Goal: Information Seeking & Learning: Learn about a topic

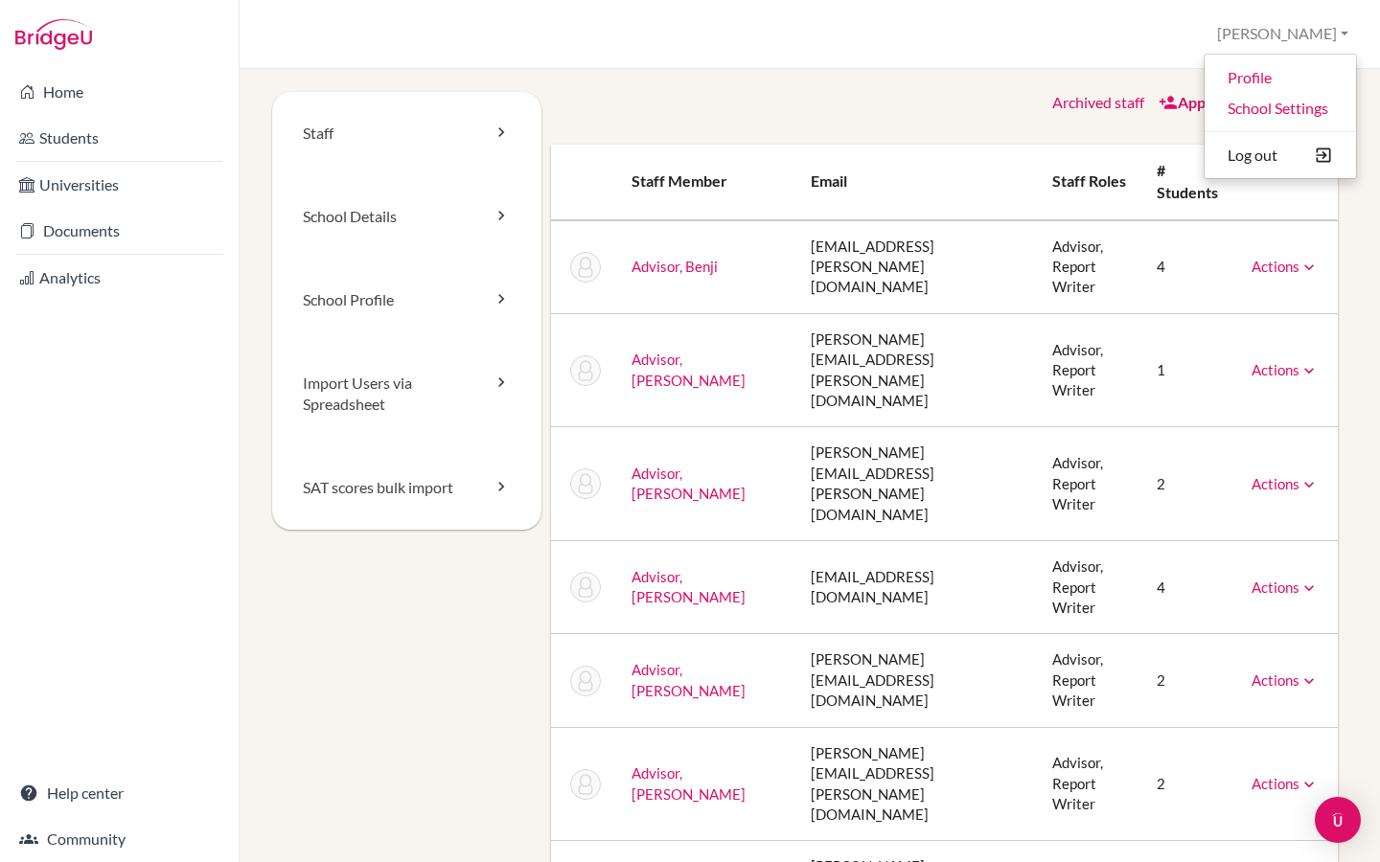
click at [958, 49] on div "School Settings > Staff Riya Profile School Settings Log out Your browser is no…" at bounding box center [810, 34] width 1140 height 69
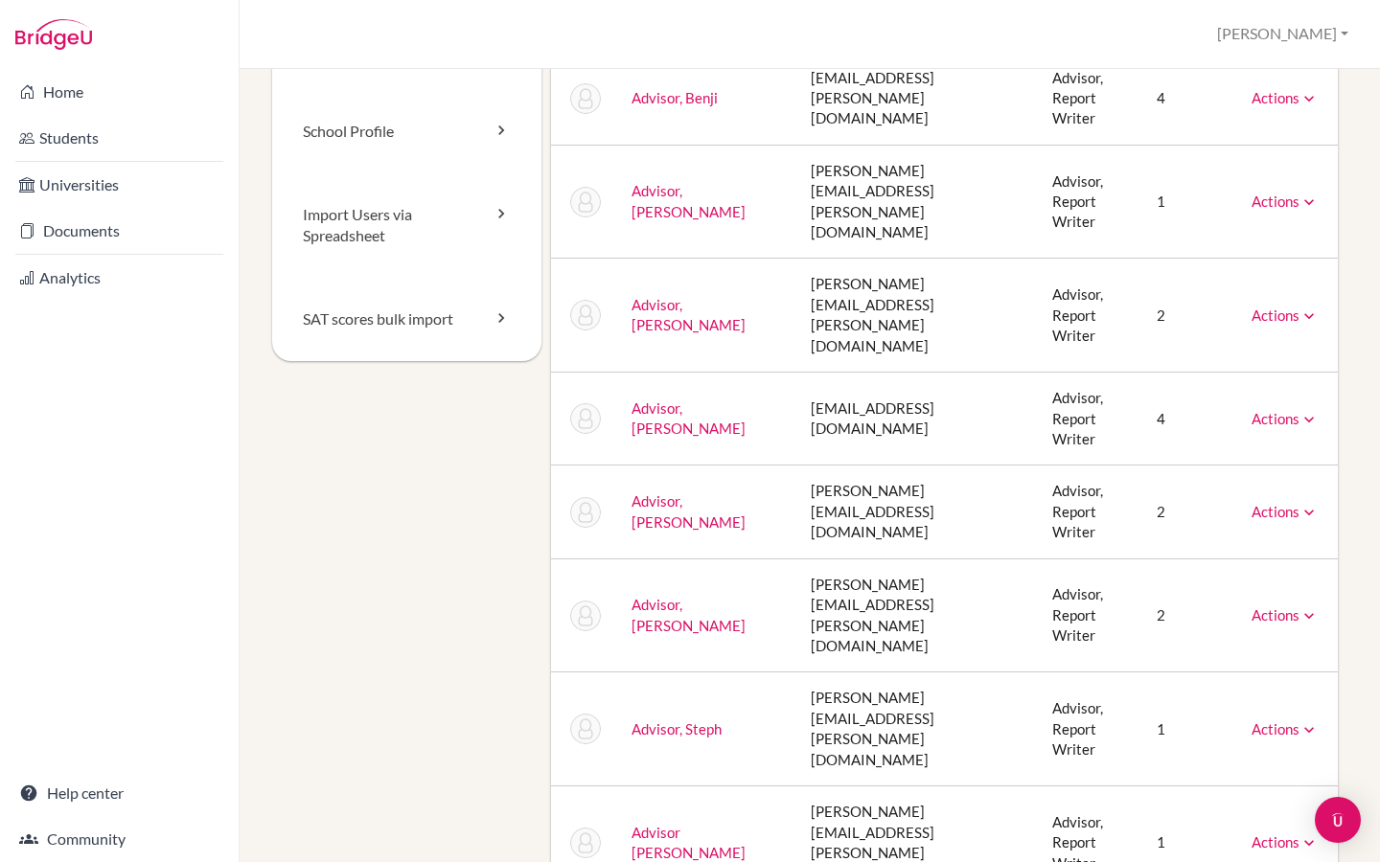
scroll to position [178, 0]
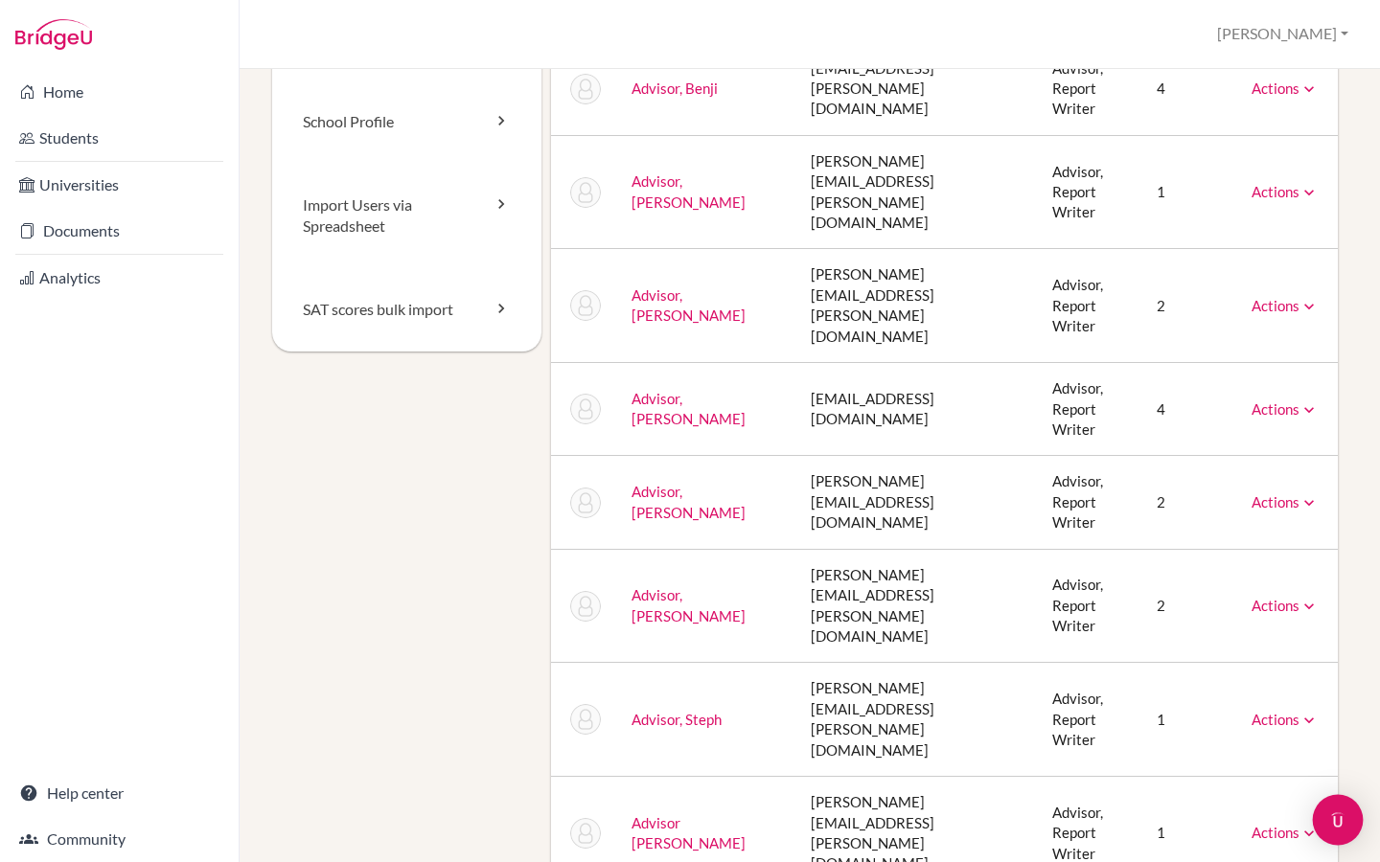
click at [1348, 823] on div "Open Intercom Messenger" at bounding box center [1338, 820] width 51 height 51
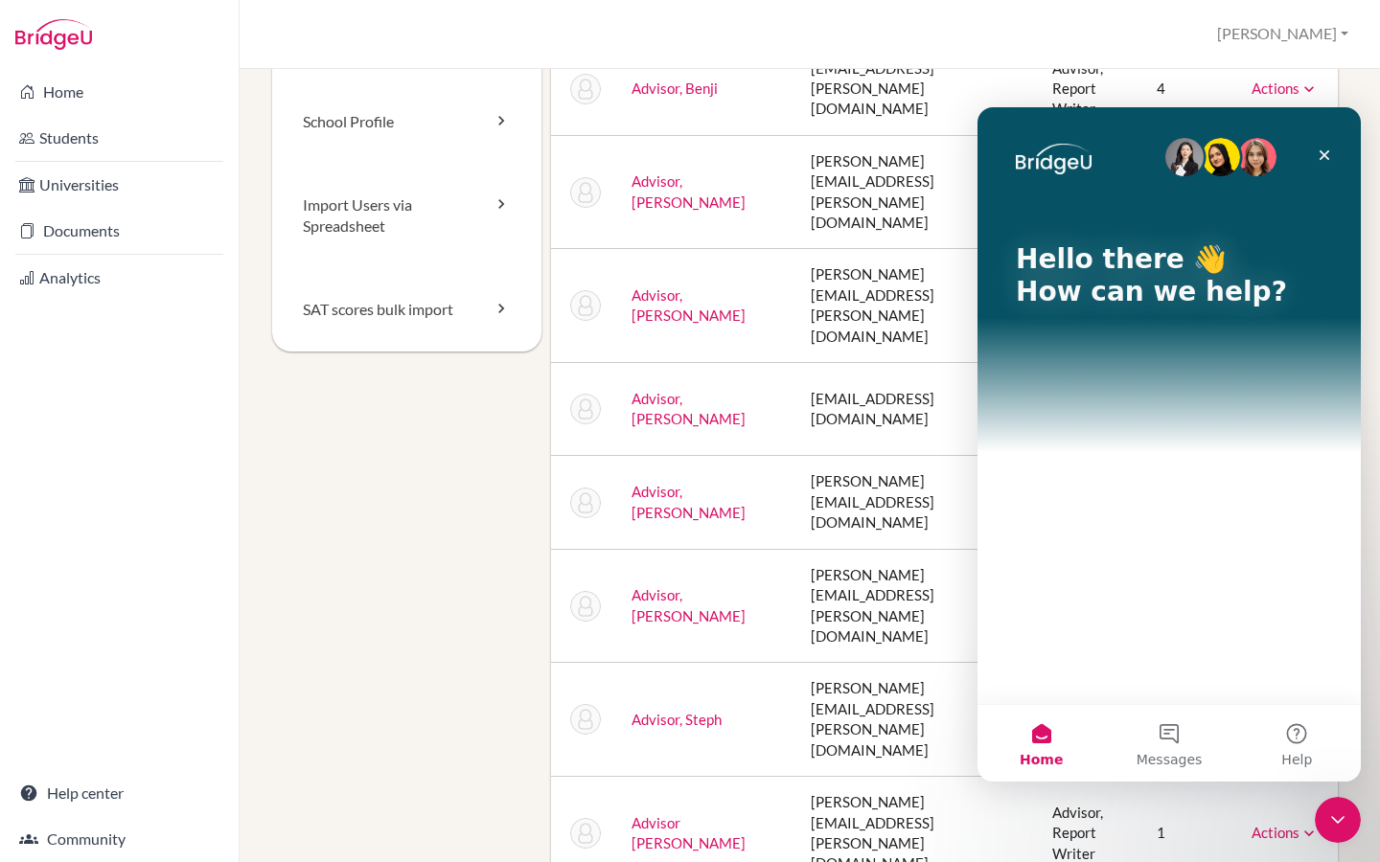
scroll to position [0, 0]
click at [1170, 745] on button "Messages" at bounding box center [1168, 743] width 127 height 77
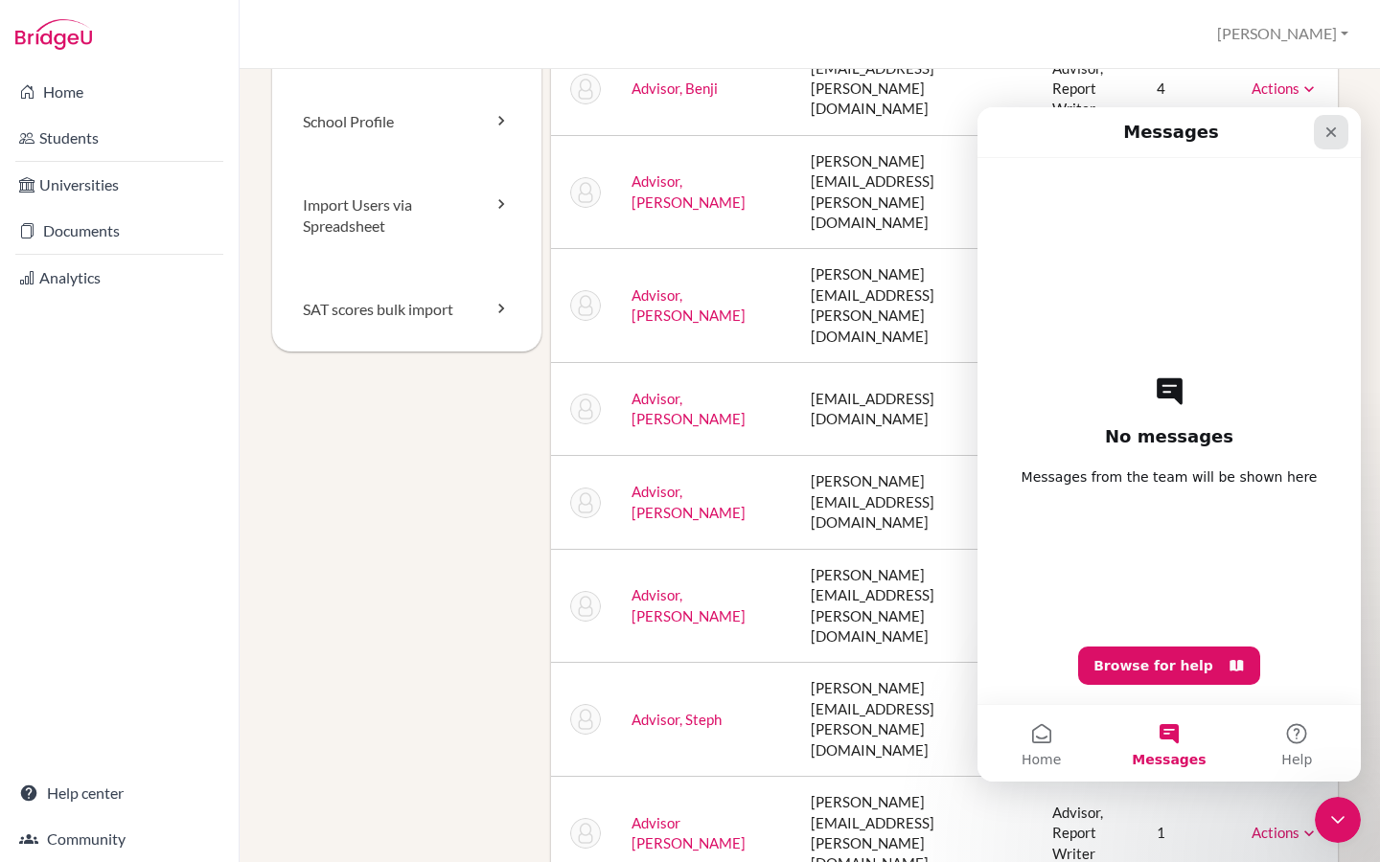
click at [1334, 135] on icon "Close" at bounding box center [1331, 132] width 11 height 11
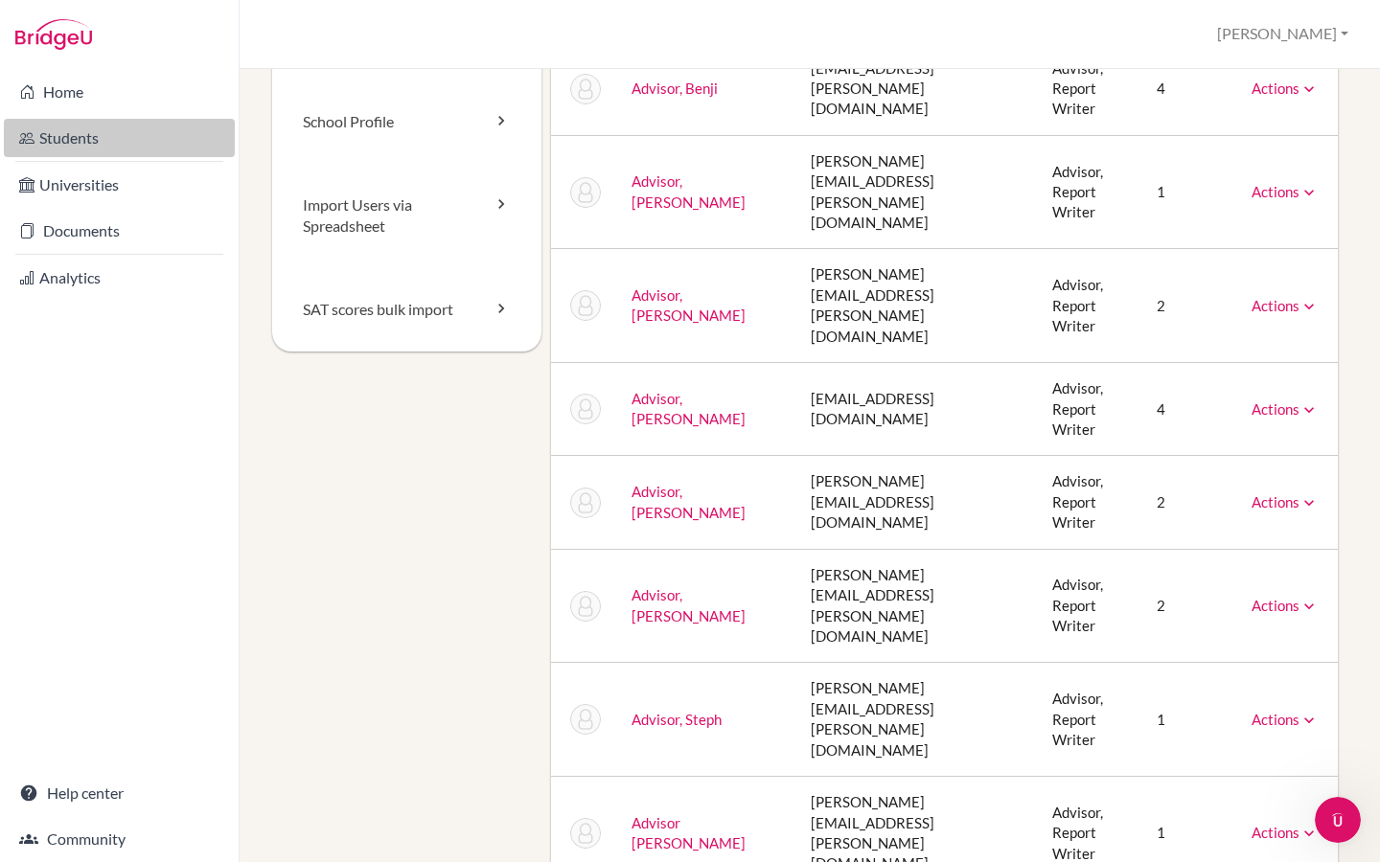
click at [103, 141] on link "Students" at bounding box center [119, 138] width 231 height 38
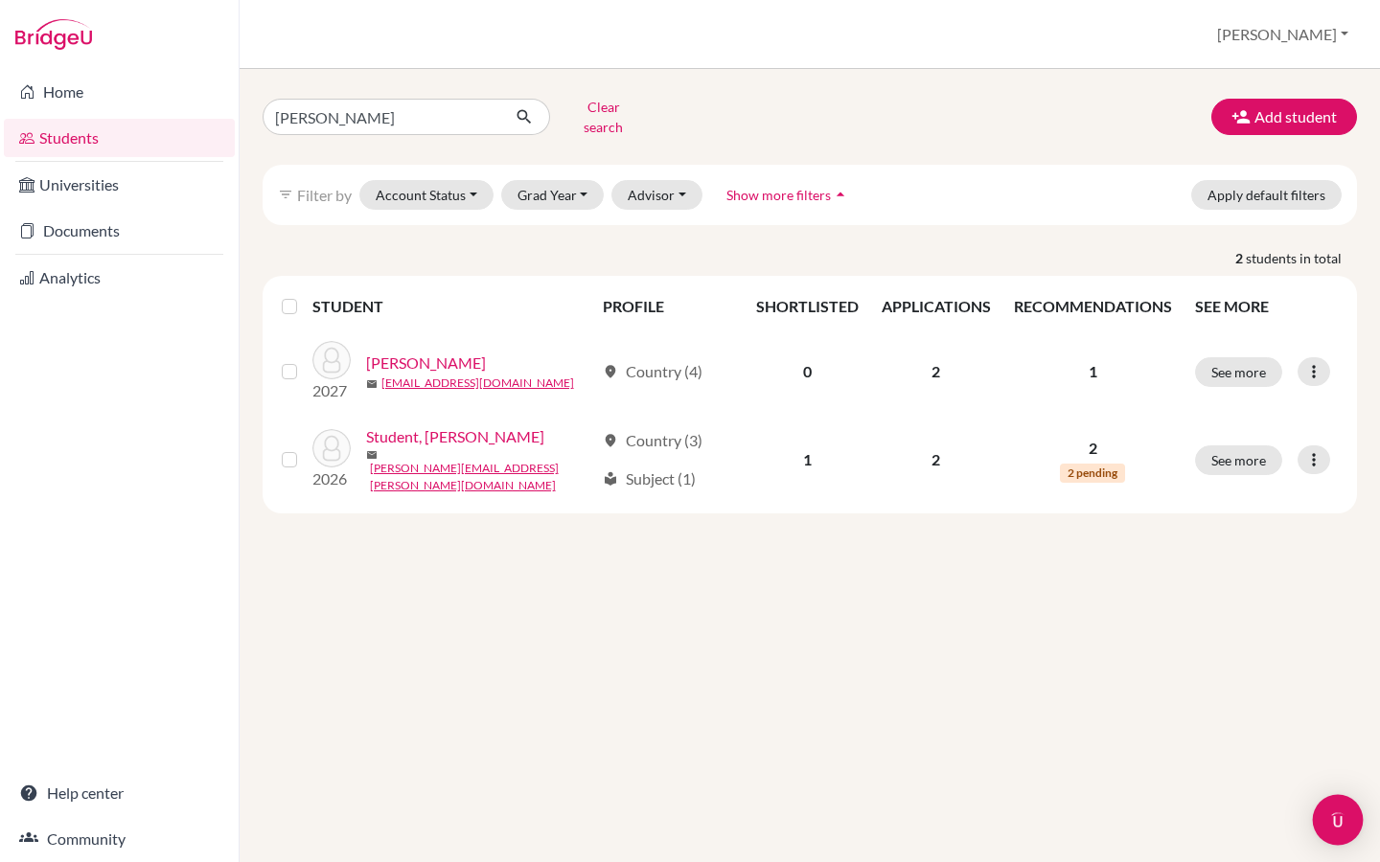
click at [1344, 841] on body "Home Students Universities Documents Analytics Help center Community Students o…" at bounding box center [690, 431] width 1380 height 862
click at [1332, 819] on img "Open Intercom Messenger" at bounding box center [1337, 820] width 25 height 25
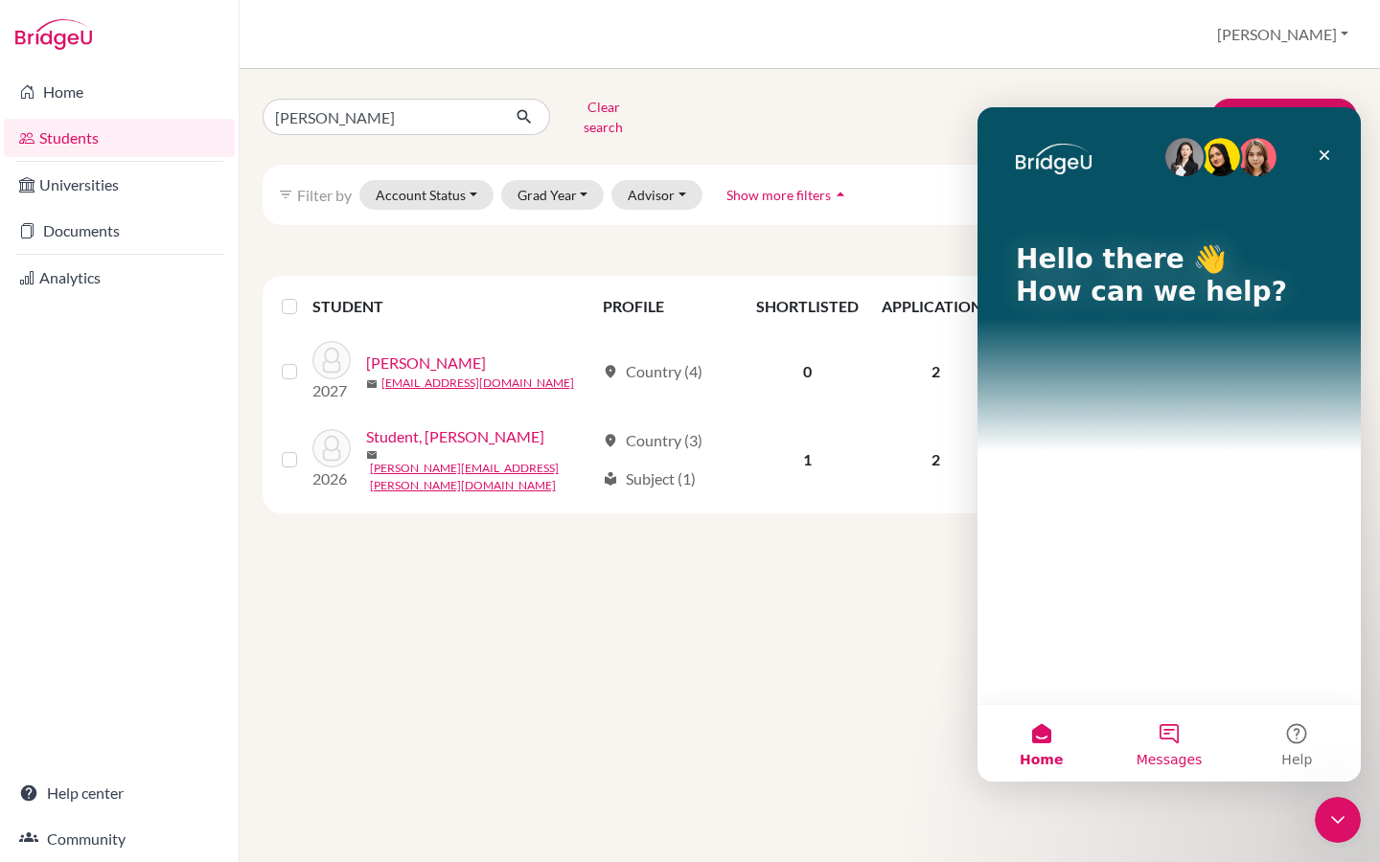
click at [1168, 744] on button "Messages" at bounding box center [1168, 743] width 127 height 77
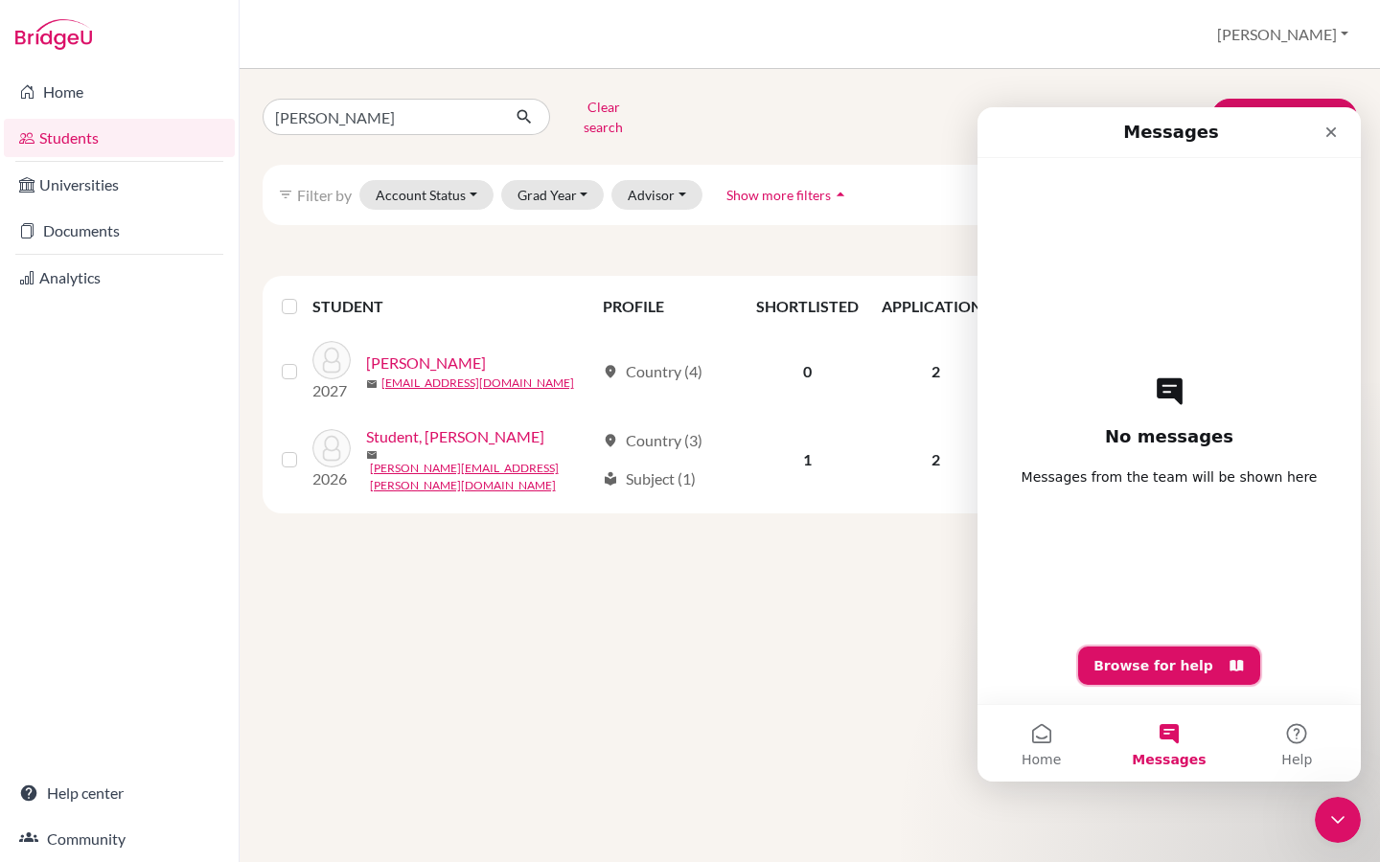
click at [1158, 670] on button "Browse for help" at bounding box center [1169, 666] width 182 height 38
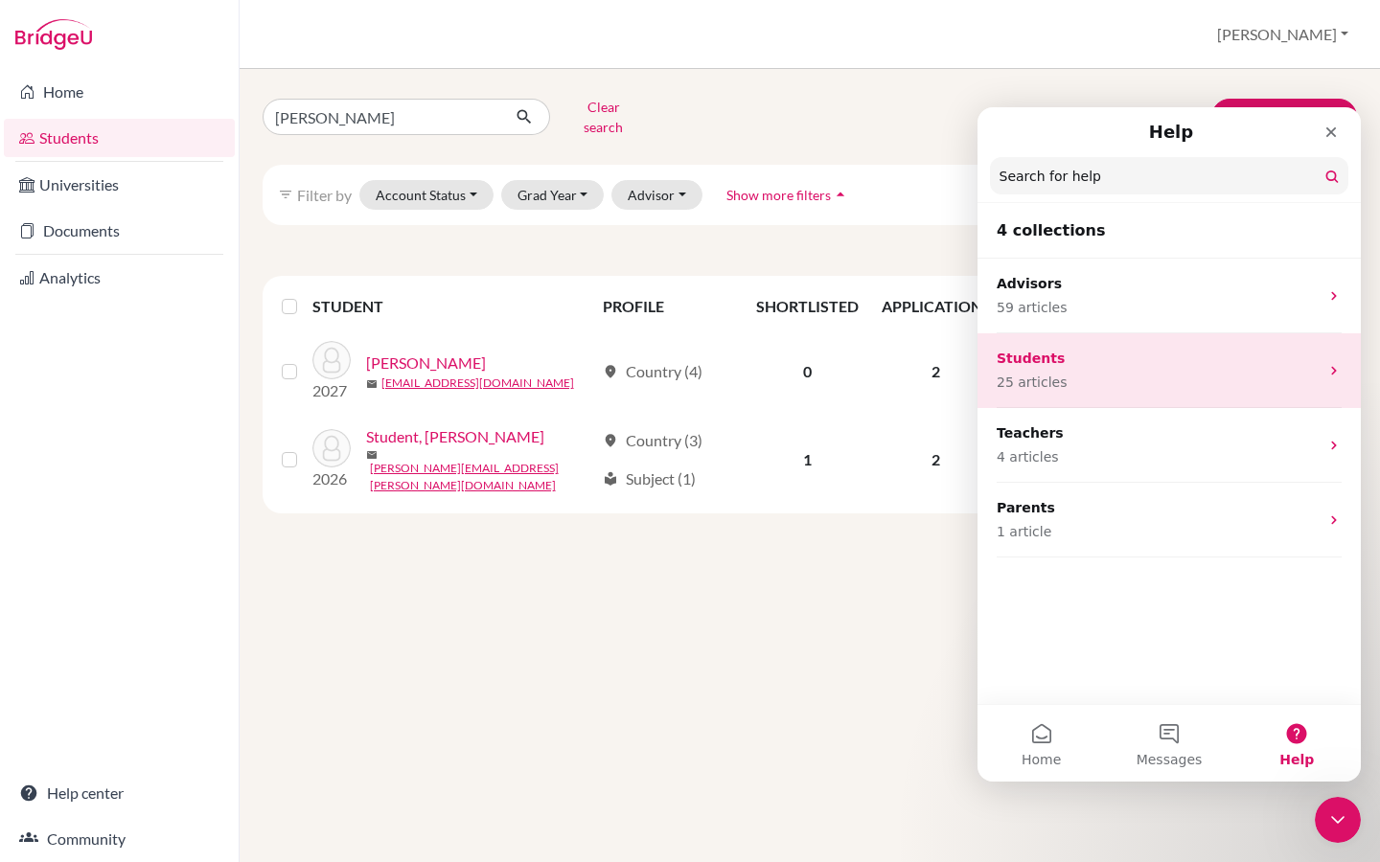
click at [1064, 386] on p "25 articles" at bounding box center [1158, 383] width 322 height 20
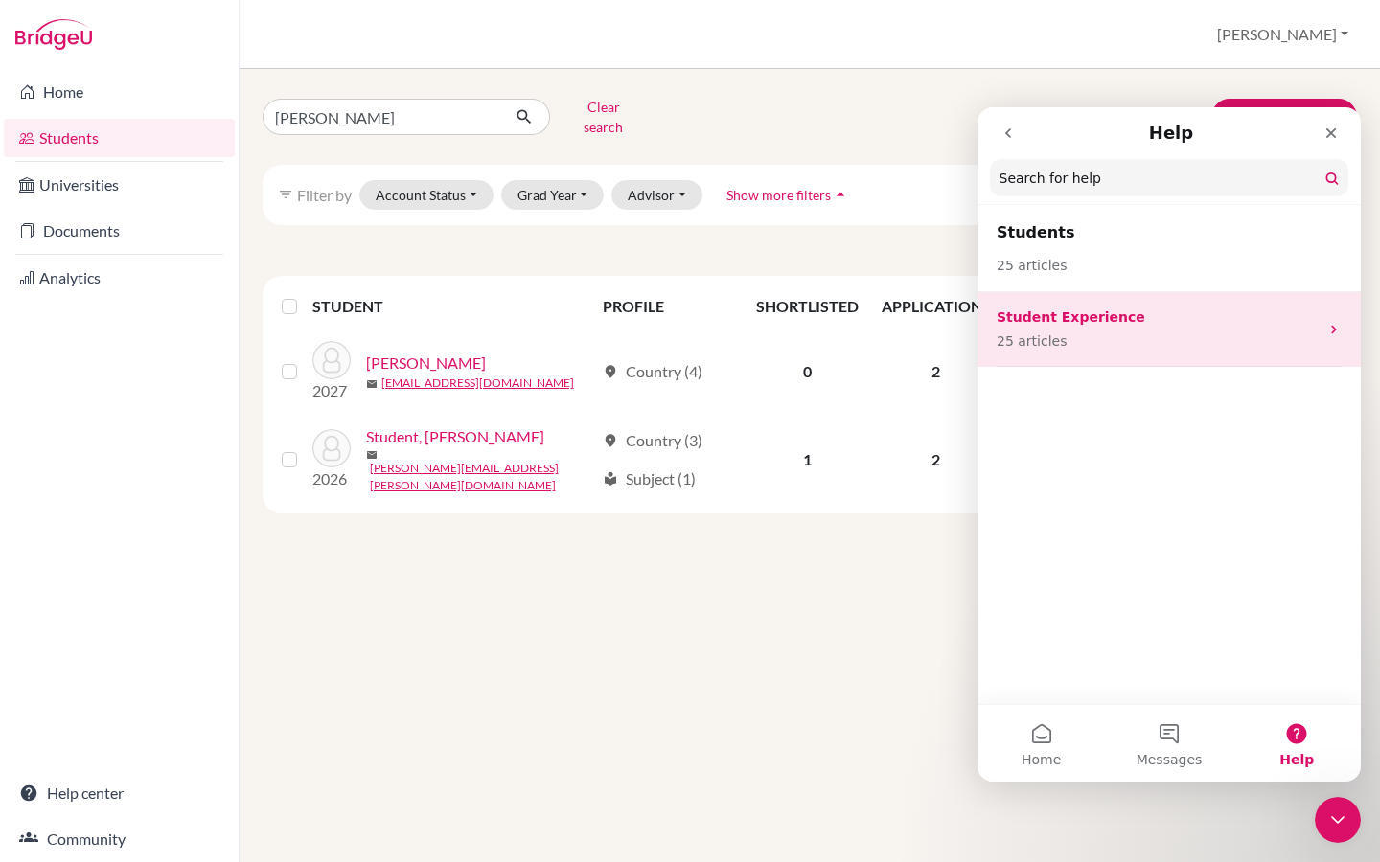
click at [1094, 328] on div "Student Experience 25 articles" at bounding box center [1158, 330] width 322 height 44
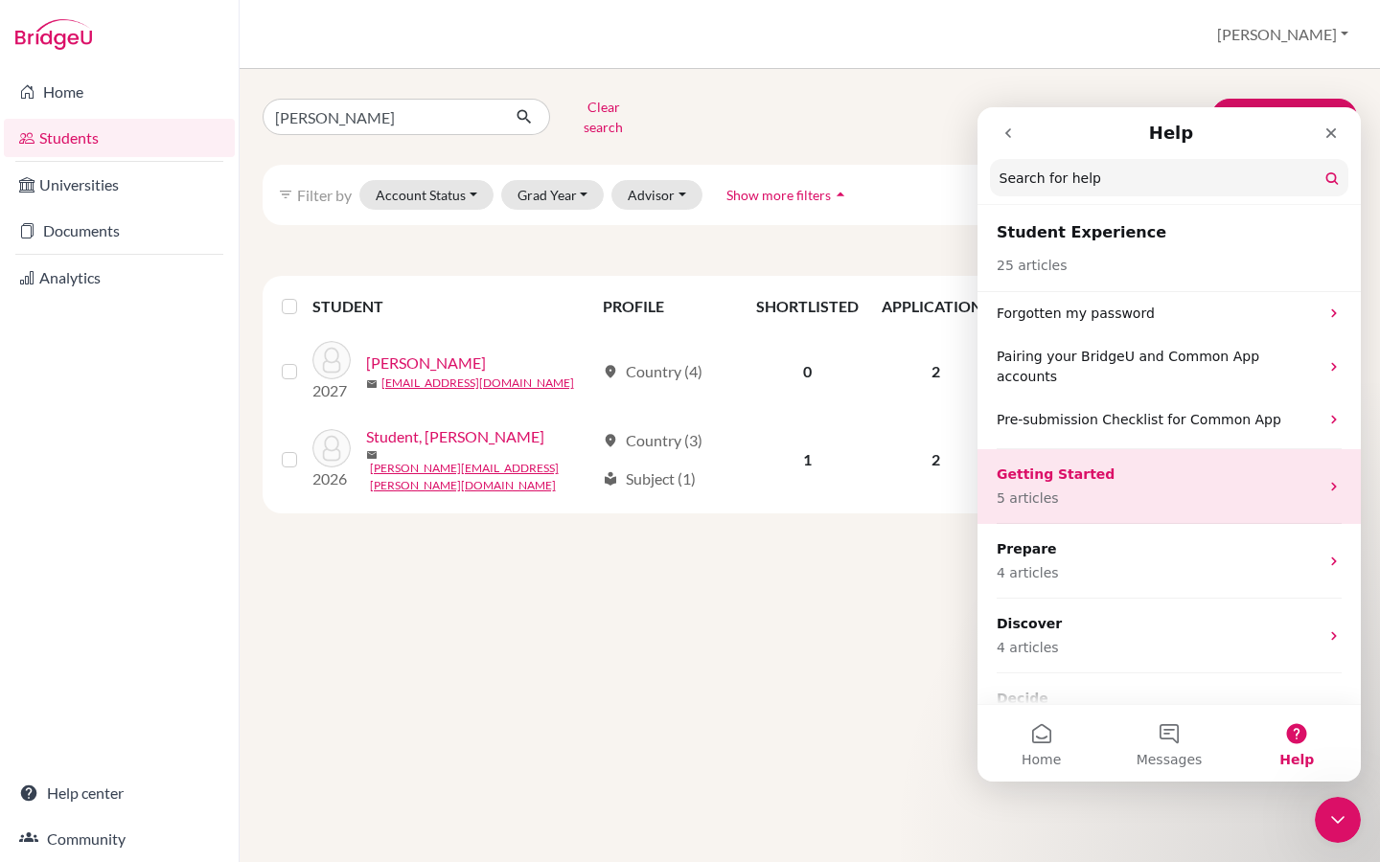
click at [1065, 489] on p "5 articles" at bounding box center [1158, 499] width 322 height 20
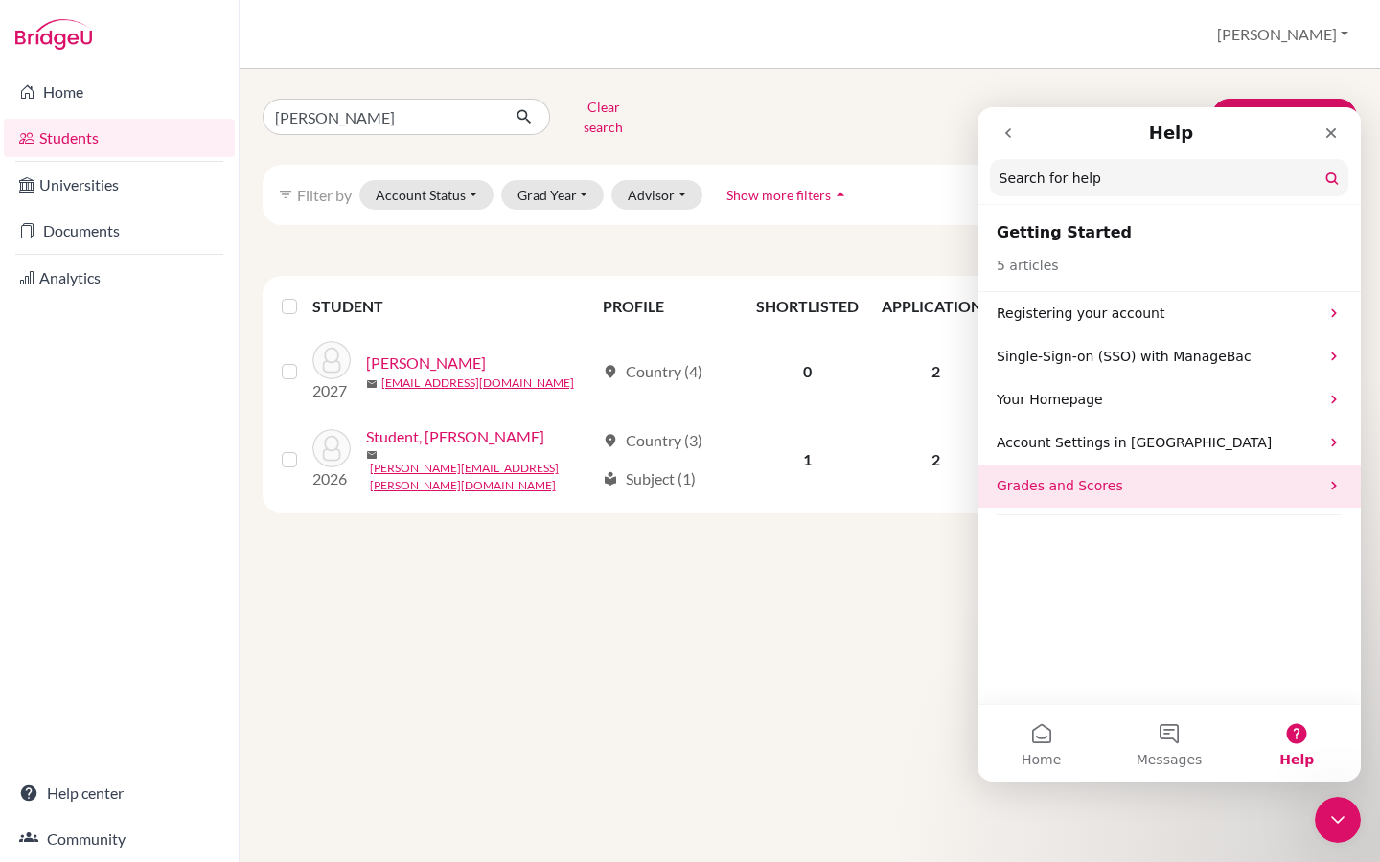
click at [1068, 490] on p "Grades and Scores" at bounding box center [1158, 486] width 322 height 20
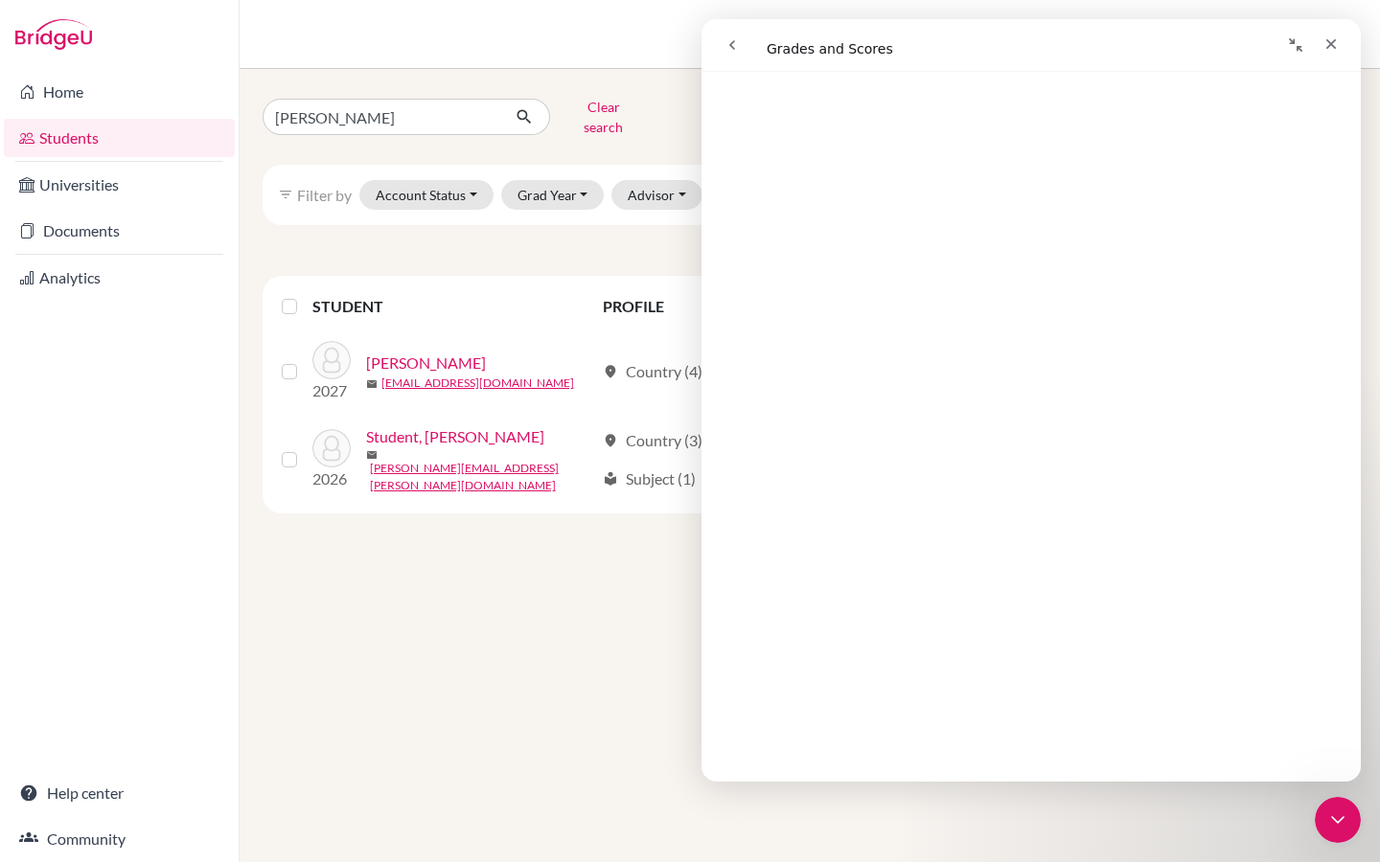
scroll to position [1847, 0]
click at [1334, 828] on icon "Close Intercom Messenger" at bounding box center [1334, 817] width 23 height 23
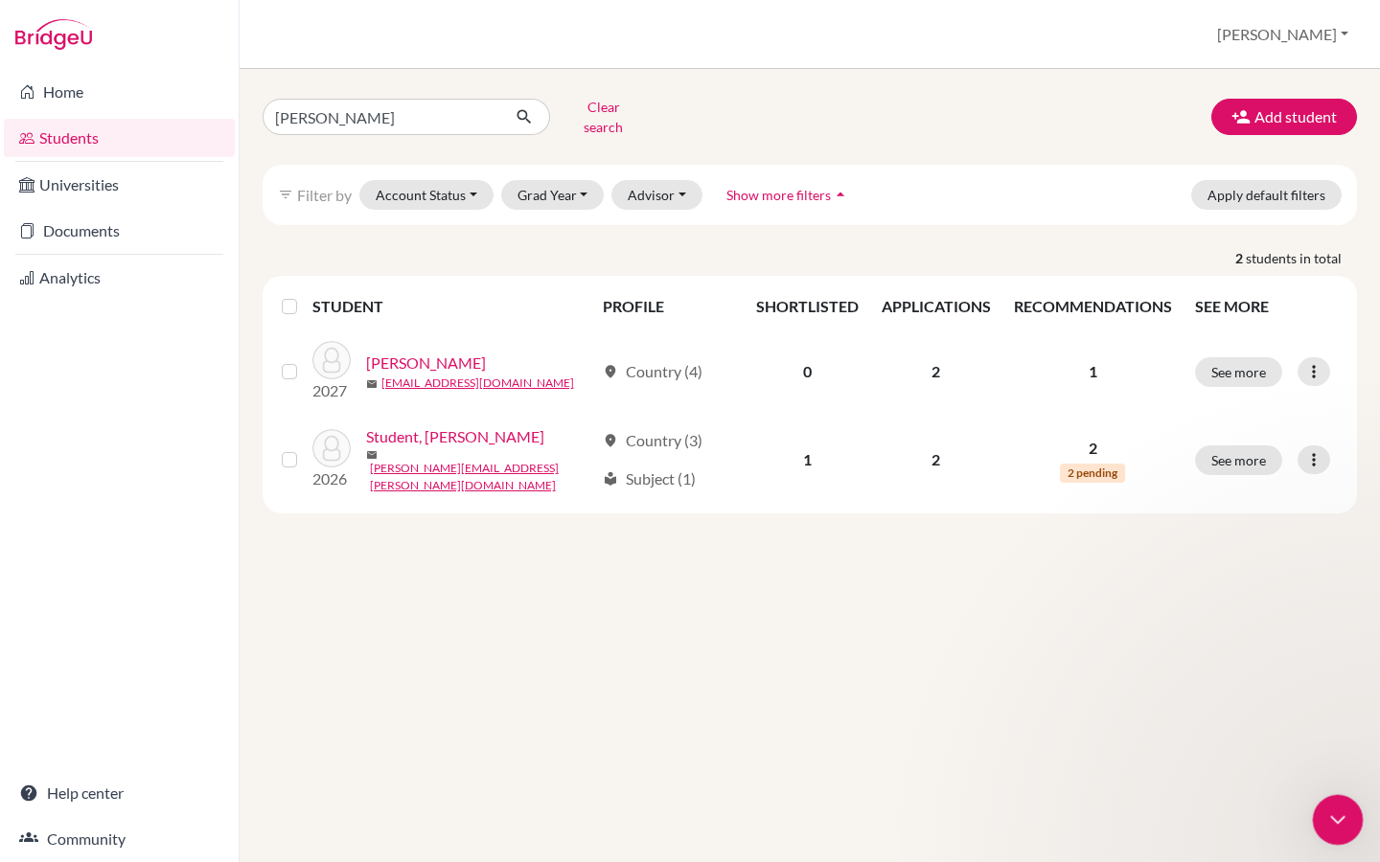
scroll to position [0, 0]
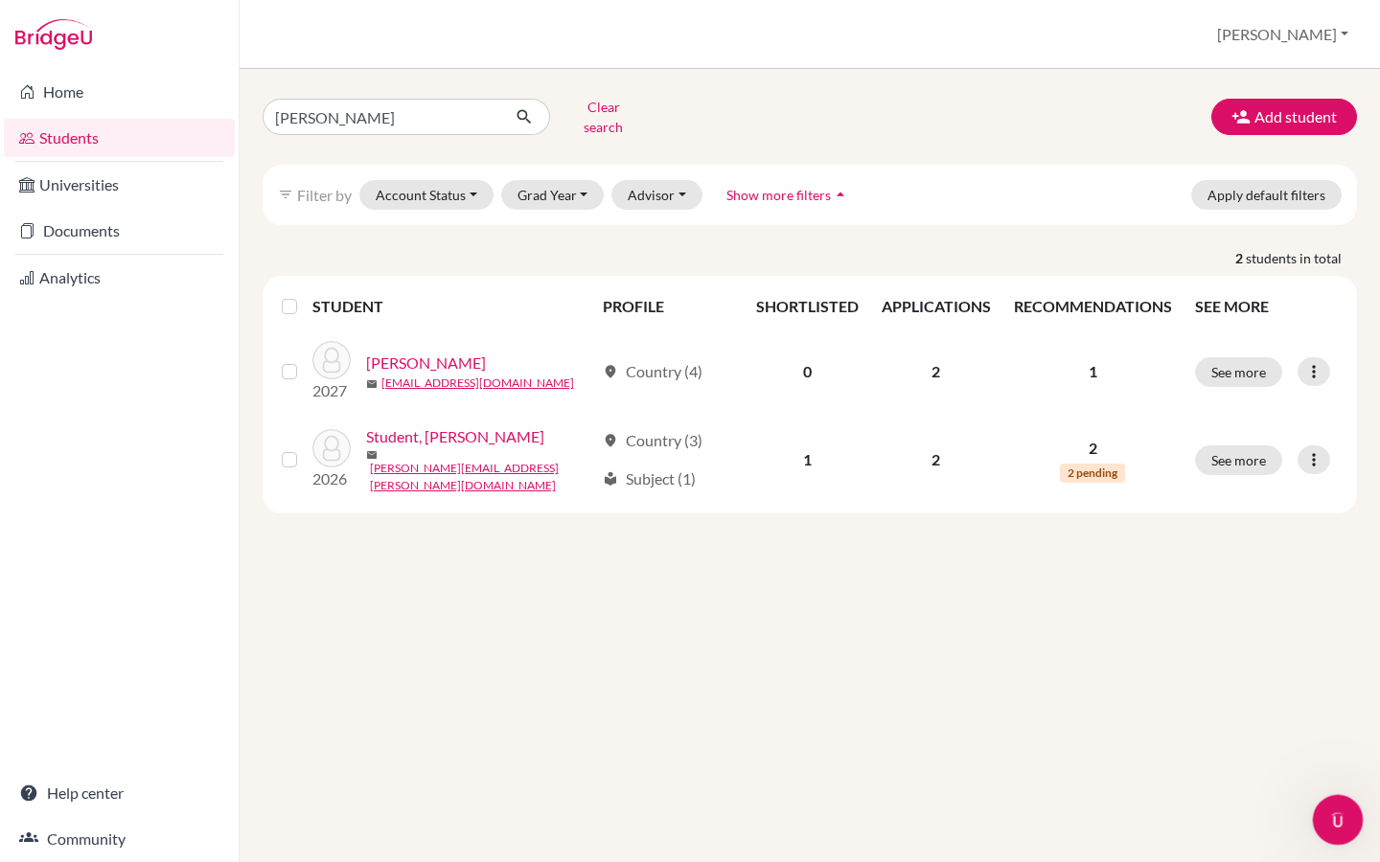
click at [1334, 828] on icon "Open Intercom Messenger" at bounding box center [1335, 818] width 32 height 32
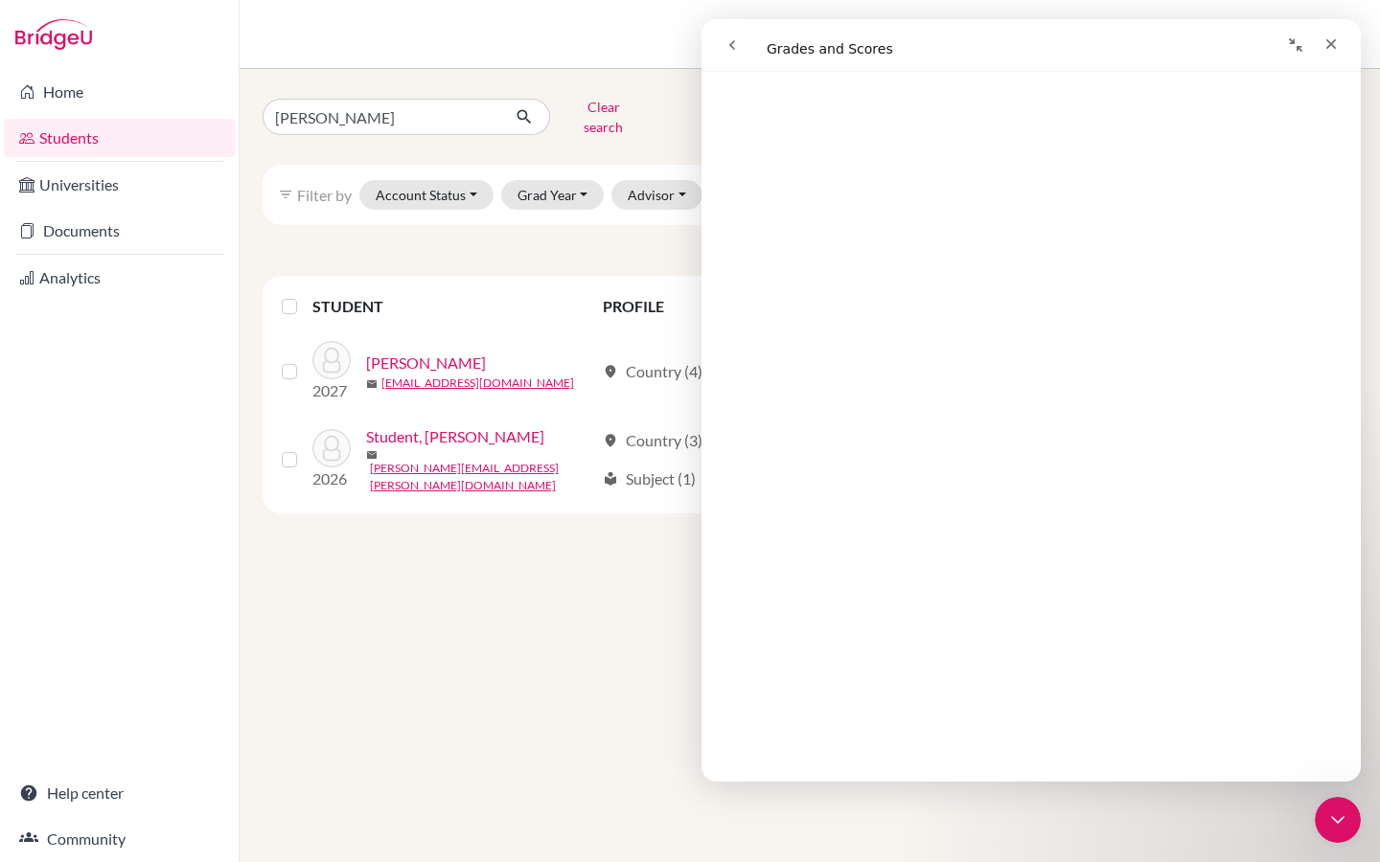
scroll to position [2604, 0]
click at [1035, 756] on link "Open in help center" at bounding box center [1030, 752] width 153 height 15
click at [1338, 48] on icon "Close" at bounding box center [1330, 43] width 15 height 15
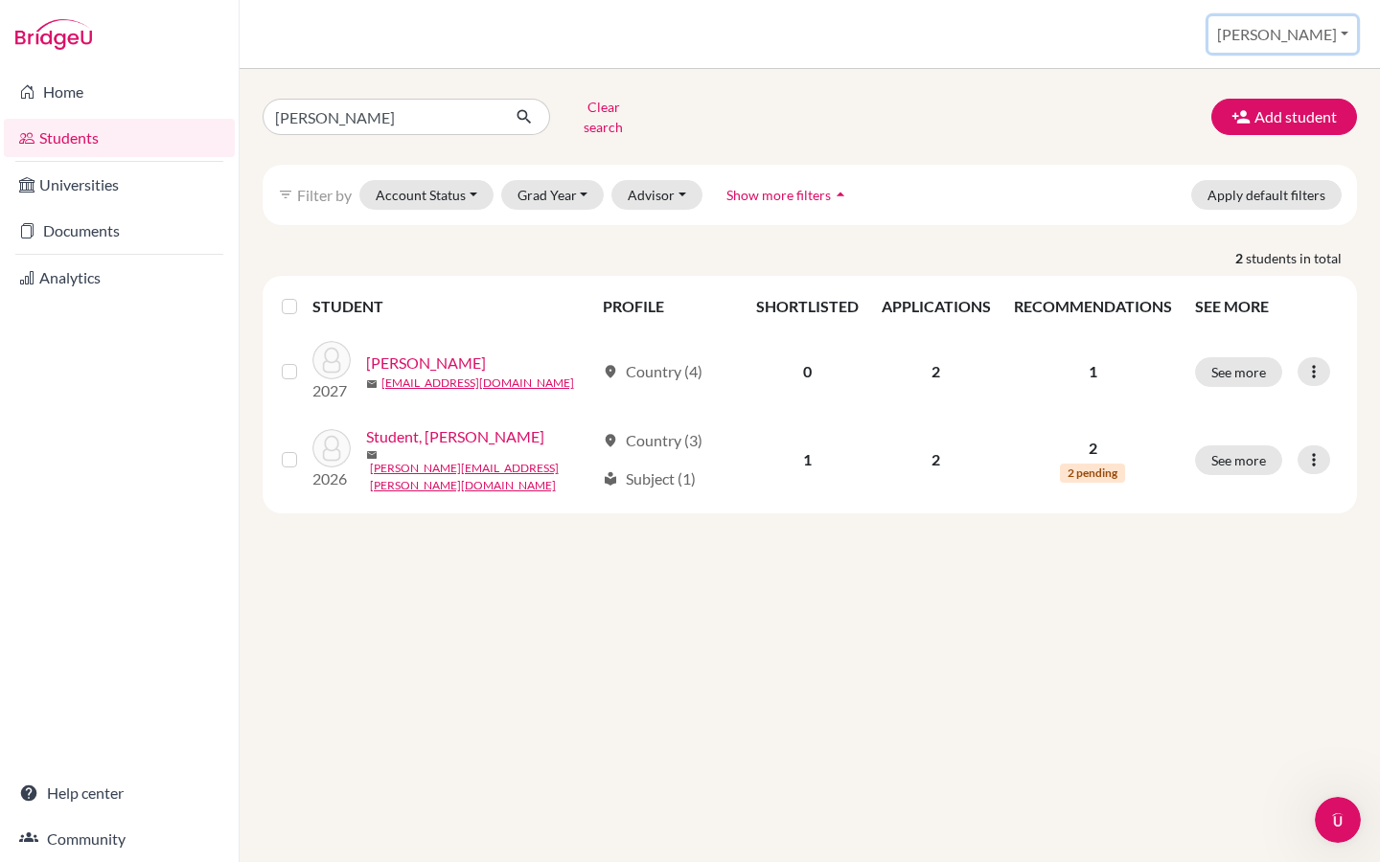
click at [1318, 35] on button "Riya" at bounding box center [1282, 34] width 149 height 36
click at [1263, 149] on button "Log out" at bounding box center [1193, 156] width 151 height 31
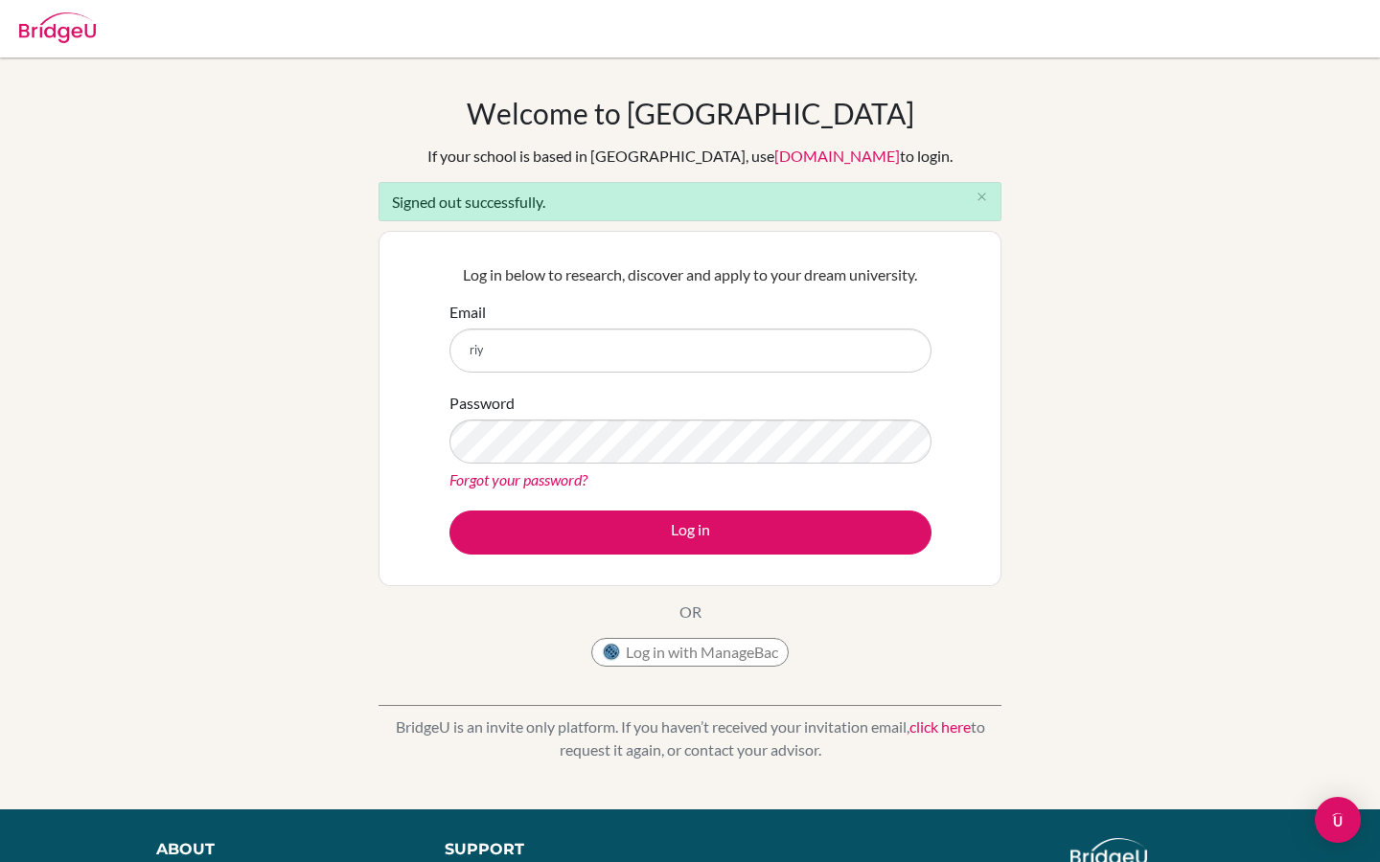
type input "riy"
drag, startPoint x: 576, startPoint y: 347, endPoint x: 454, endPoint y: 356, distance: 122.1
click at [454, 356] on input "riy" at bounding box center [690, 351] width 482 height 44
paste input "[PERSON_NAME][EMAIL_ADDRESS][PERSON_NAME][DOMAIN_NAME]"
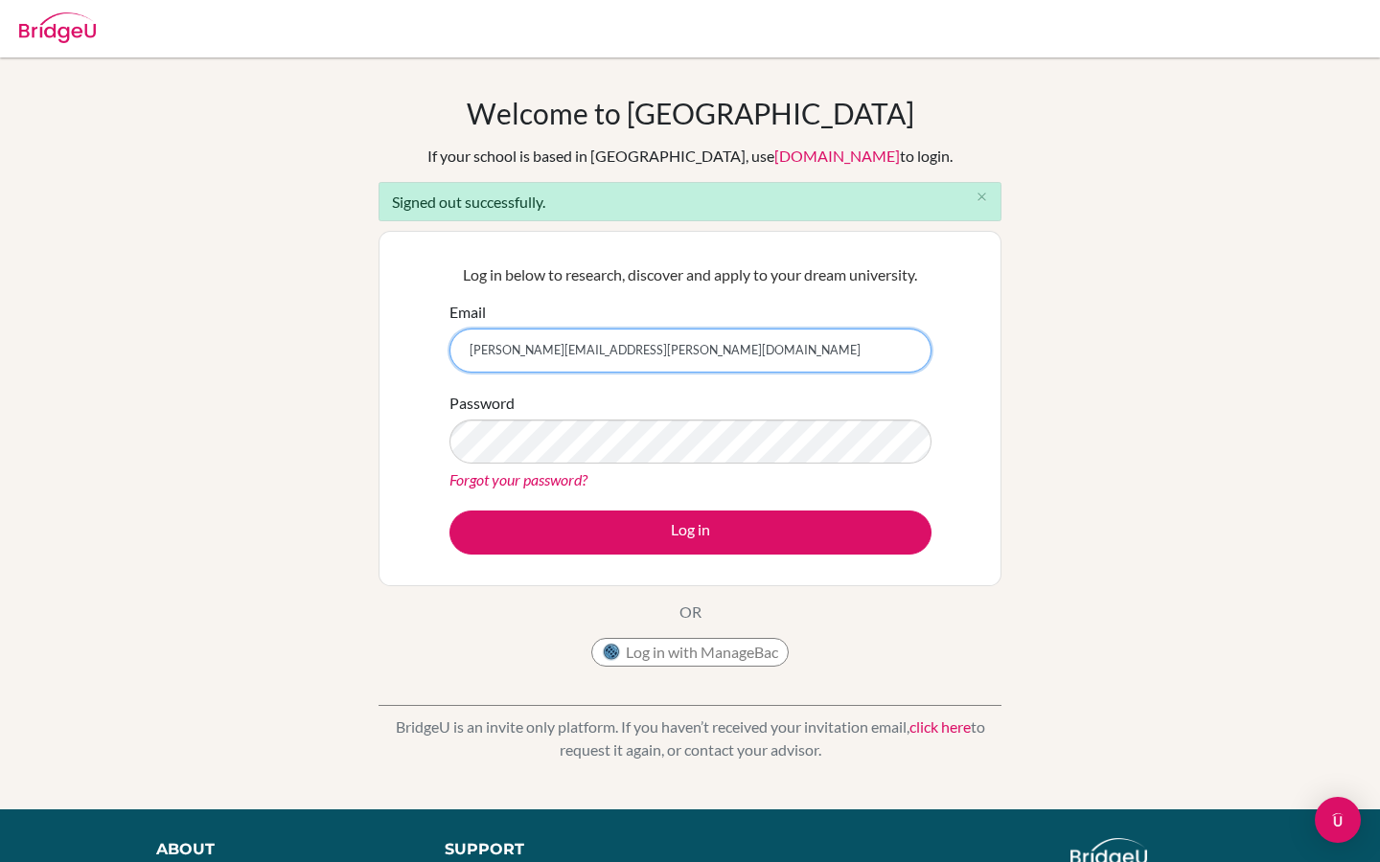
type input "[PERSON_NAME][EMAIL_ADDRESS][PERSON_NAME][DOMAIN_NAME]"
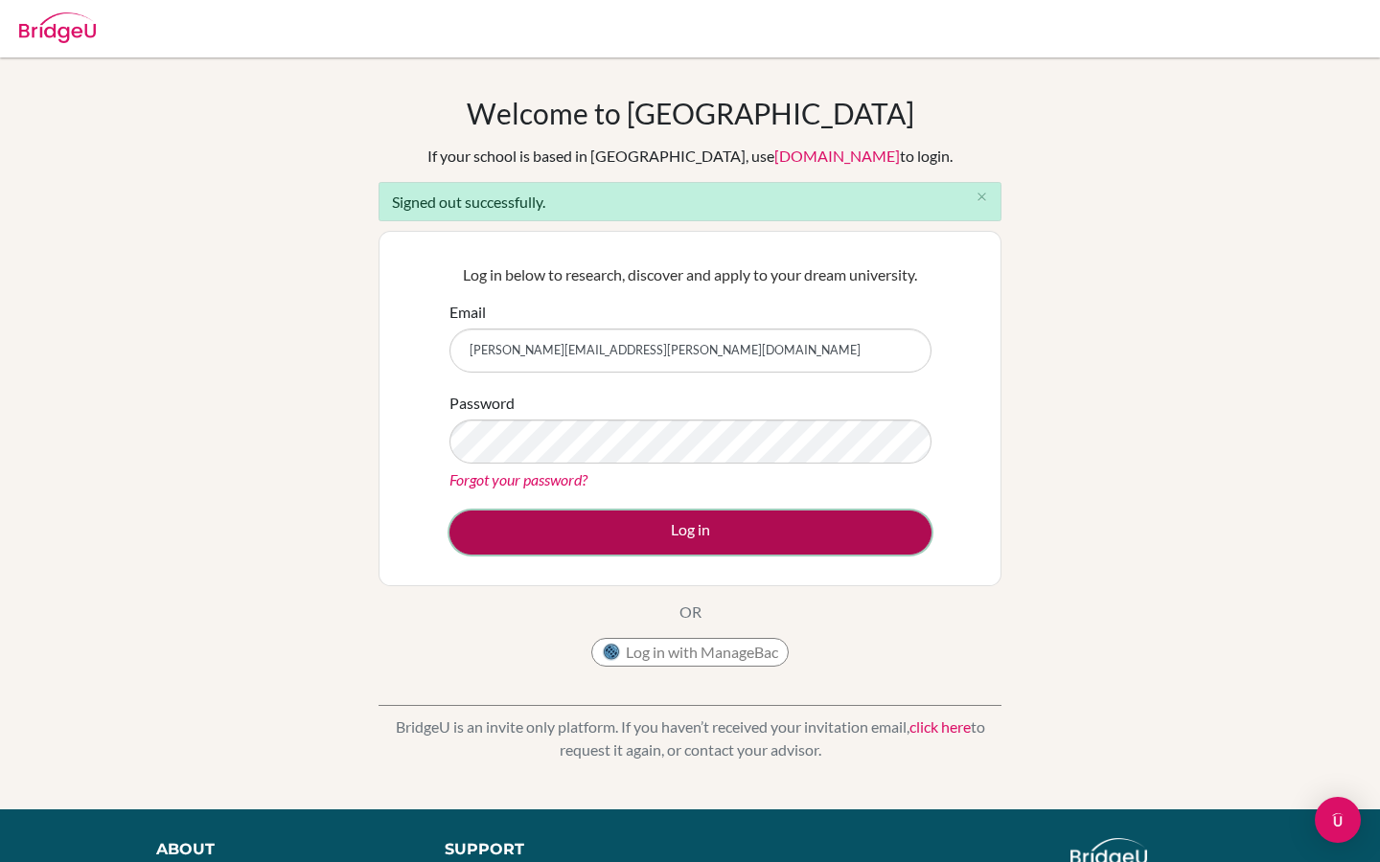
click at [693, 540] on button "Log in" at bounding box center [690, 533] width 482 height 44
